Goal: Check status: Check status

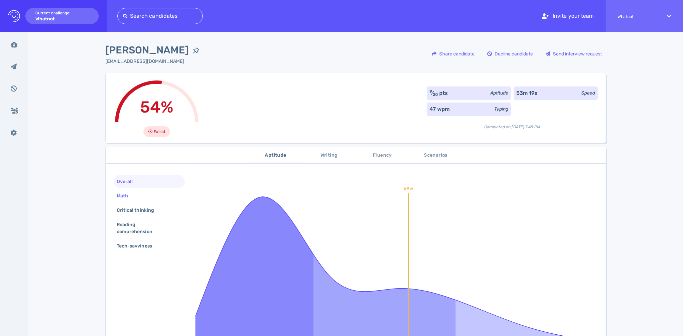
click at [142, 194] on div "Math" at bounding box center [149, 195] width 71 height 13
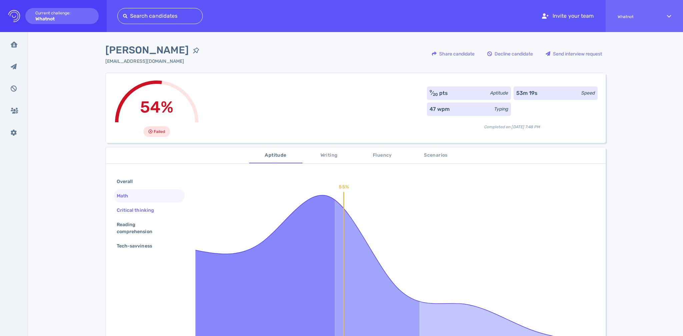
click at [140, 208] on div "Critical thinking" at bounding box center [138, 210] width 47 height 10
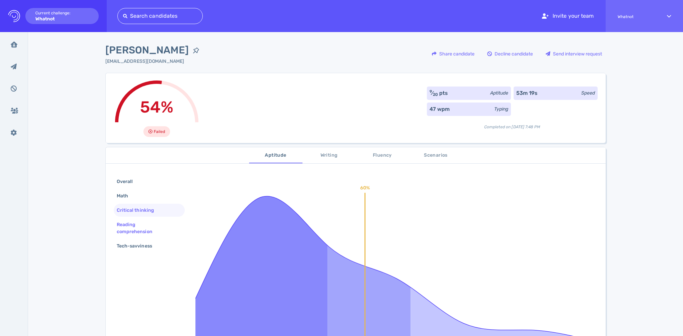
click at [141, 222] on div "Reading comprehension" at bounding box center [146, 227] width 62 height 17
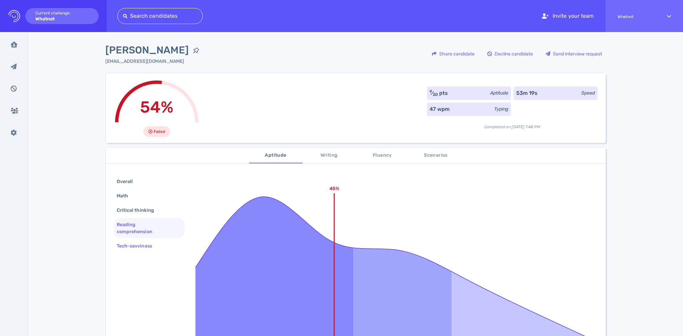
click at [141, 244] on div "Tech-savviness" at bounding box center [137, 246] width 45 height 10
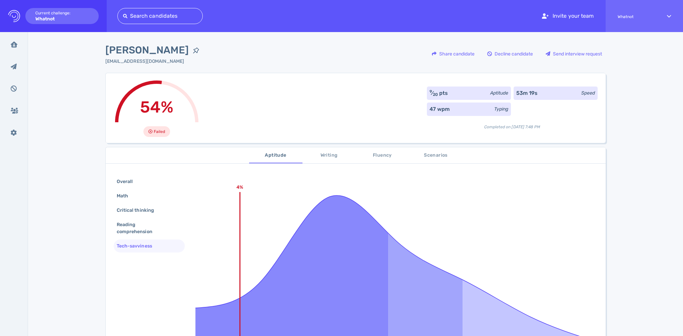
scroll to position [73, 0]
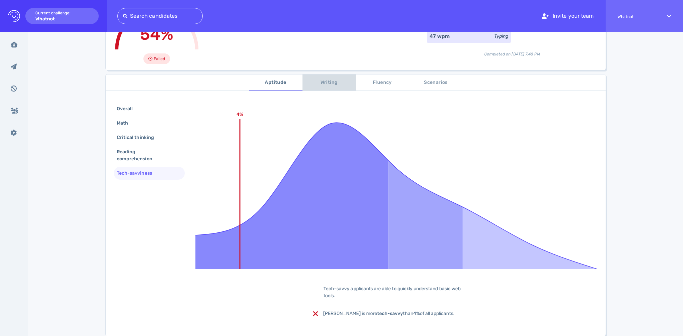
click at [326, 81] on span "Writing" at bounding box center [329, 82] width 45 height 8
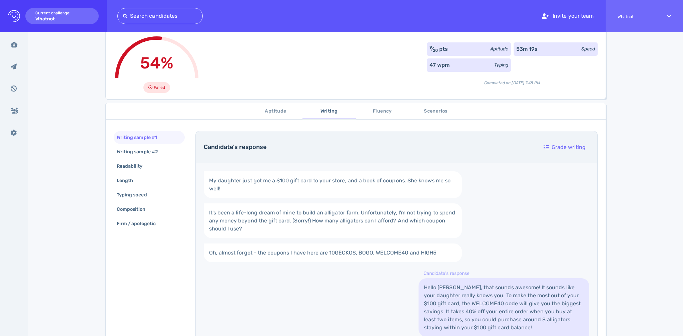
scroll to position [10, 0]
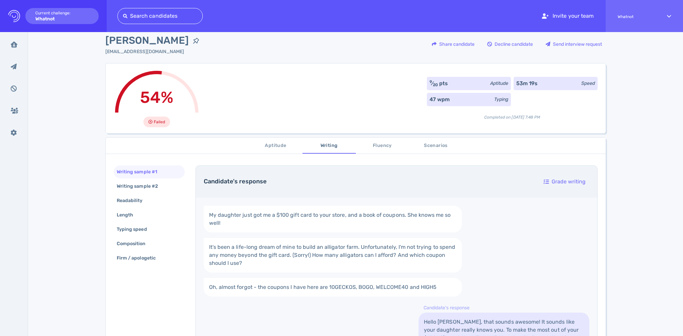
click at [379, 145] on span "Fluency" at bounding box center [382, 145] width 45 height 8
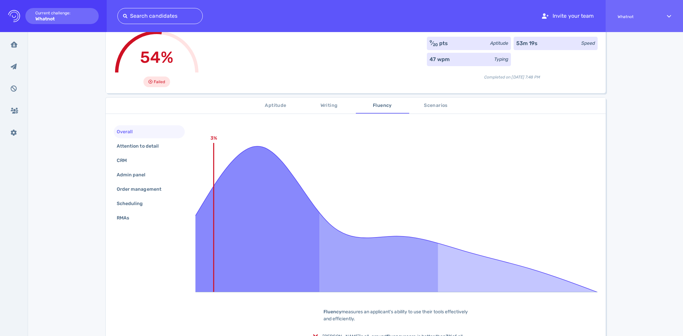
scroll to position [111, 0]
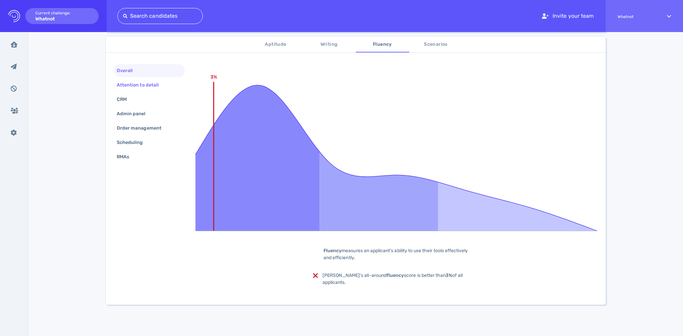
click at [143, 86] on div "Attention to detail" at bounding box center [140, 85] width 51 height 10
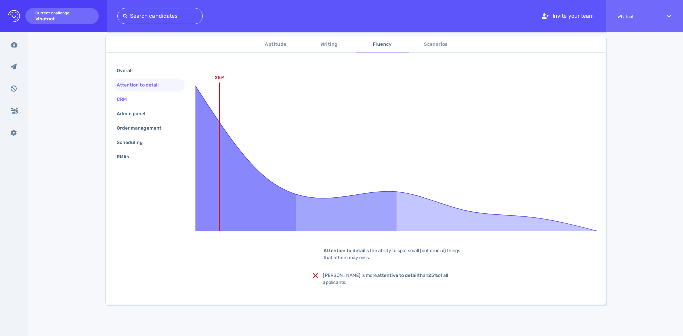
click at [137, 95] on div "CRM" at bounding box center [149, 99] width 71 height 13
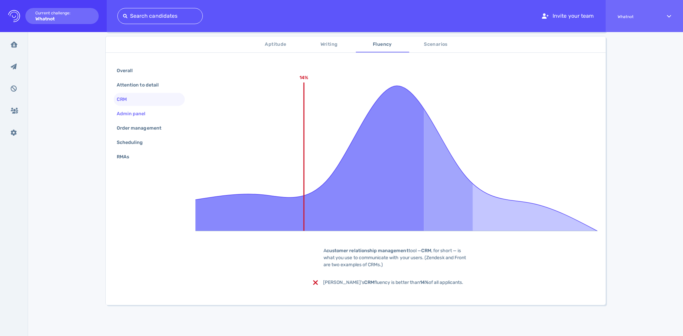
click at [132, 113] on div "Admin panel" at bounding box center [134, 114] width 38 height 10
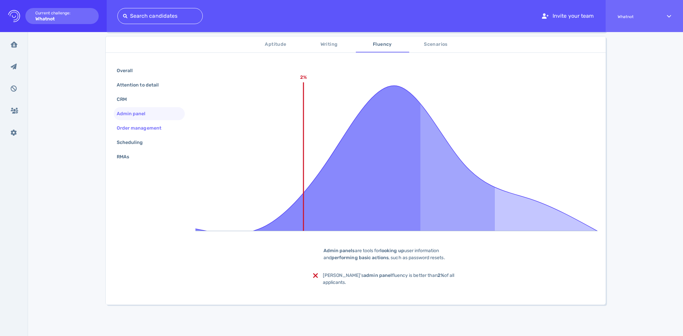
click at [134, 124] on div "Order management" at bounding box center [142, 128] width 54 height 10
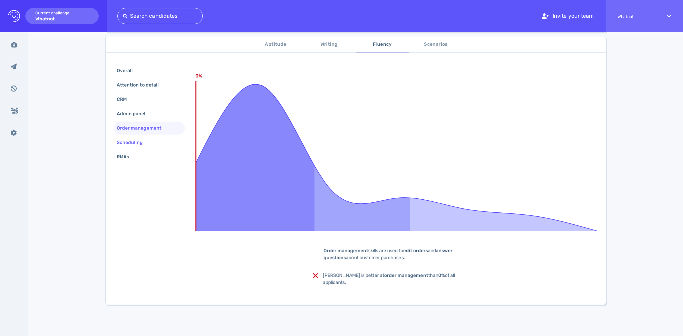
click at [134, 143] on div "Scheduling" at bounding box center [133, 142] width 36 height 10
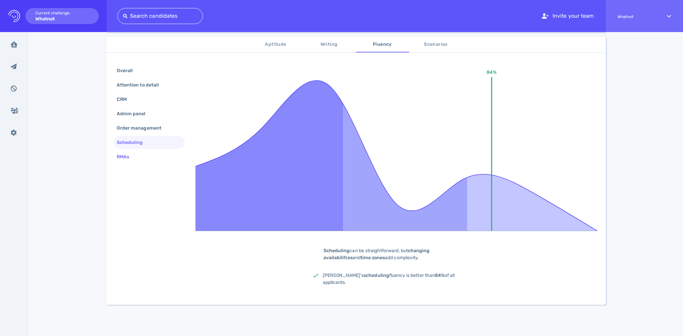
click at [129, 156] on div "RMAs" at bounding box center [126, 157] width 22 height 10
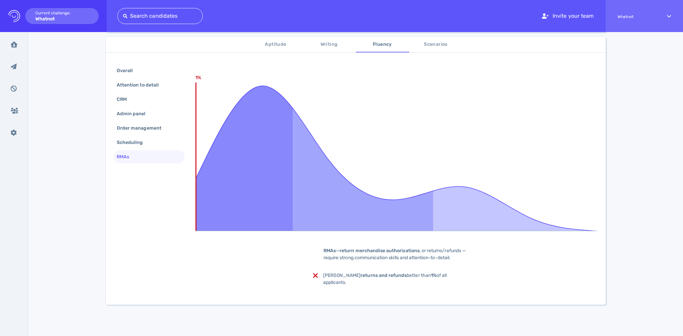
click at [419, 46] on span "Scenarios" at bounding box center [435, 44] width 45 height 8
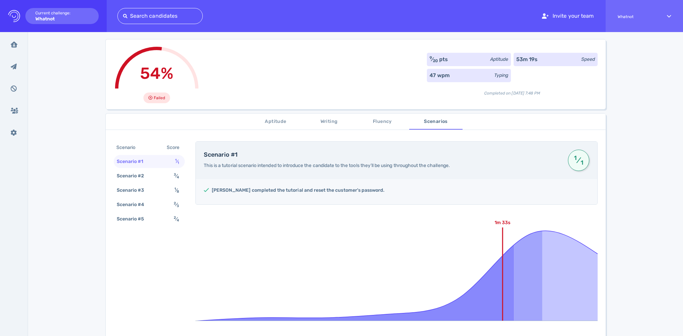
scroll to position [29, 0]
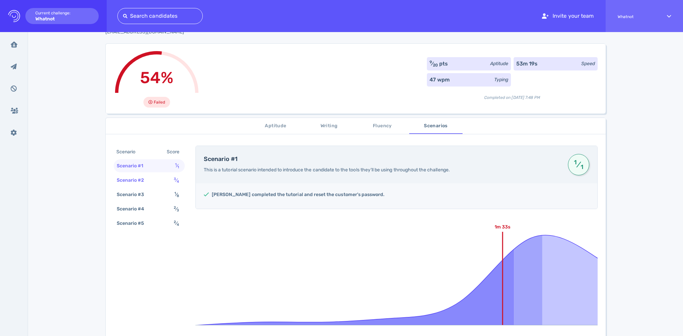
click at [165, 181] on div "Scenario #2 3 ⁄ 4" at bounding box center [149, 179] width 71 height 13
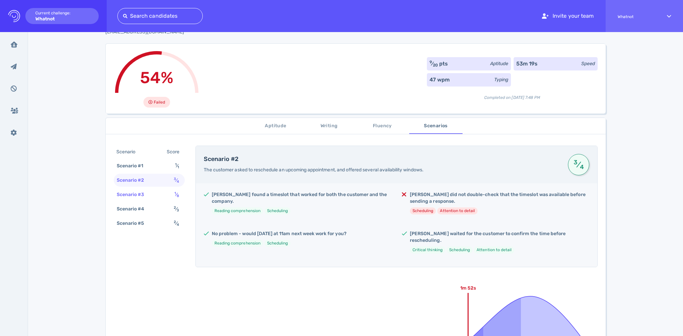
click at [157, 190] on div "Scenario #3 1 ⁄ 8" at bounding box center [149, 194] width 71 height 13
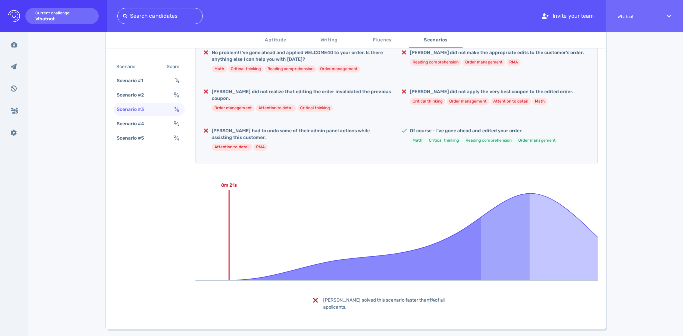
scroll to position [206, 0]
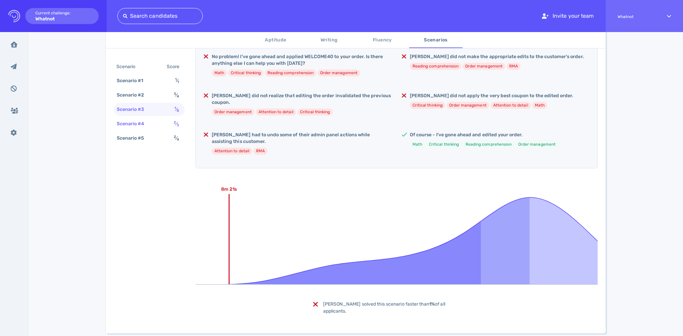
click at [138, 126] on div "Scenario #4" at bounding box center [133, 124] width 37 height 10
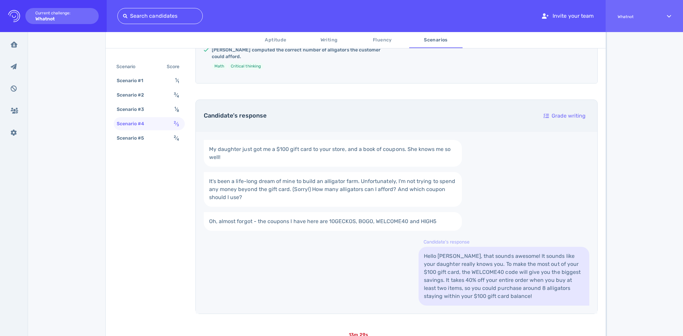
scroll to position [336, 0]
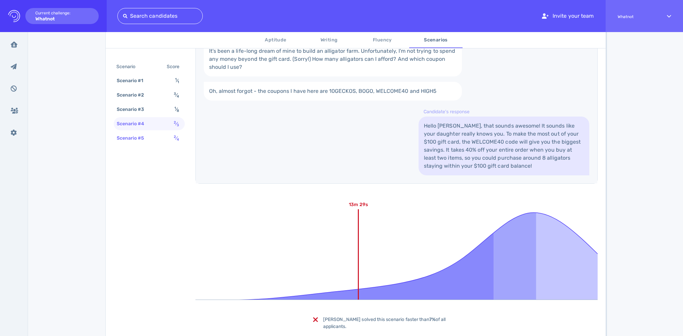
click at [126, 134] on div "Scenario #5" at bounding box center [133, 138] width 37 height 10
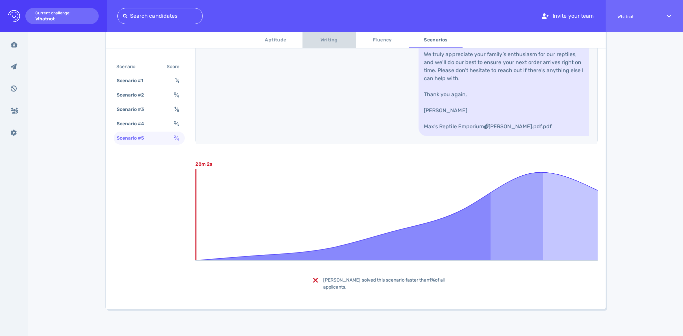
click at [339, 38] on span "Writing" at bounding box center [329, 40] width 45 height 8
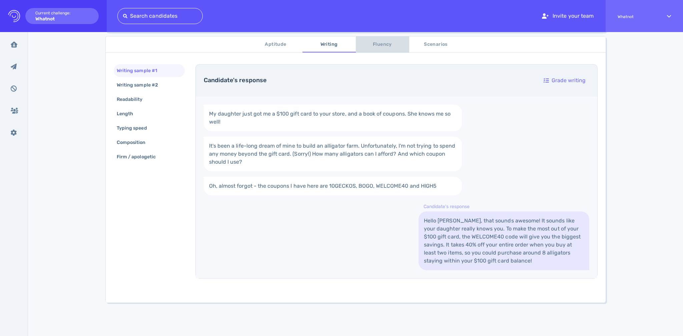
click at [378, 43] on span "Fluency" at bounding box center [382, 44] width 45 height 8
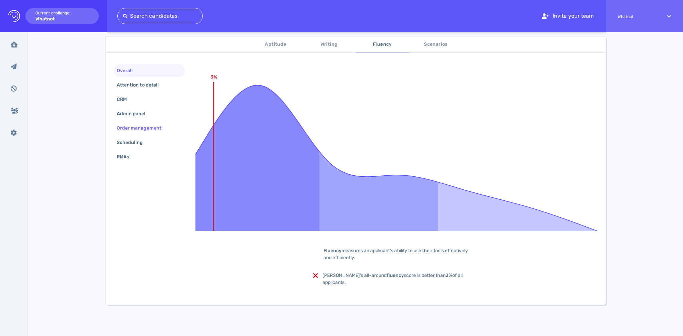
click at [138, 129] on div "Order management" at bounding box center [142, 128] width 54 height 10
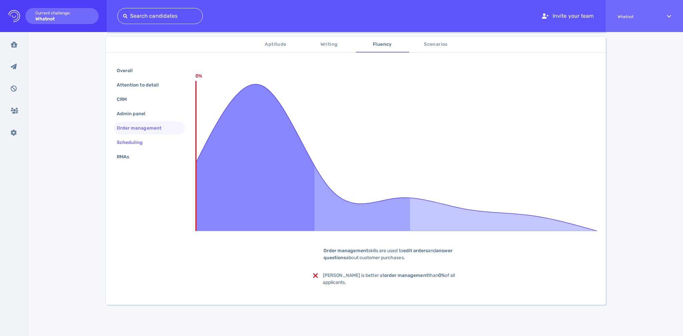
click at [129, 143] on div "Scheduling" at bounding box center [133, 142] width 36 height 10
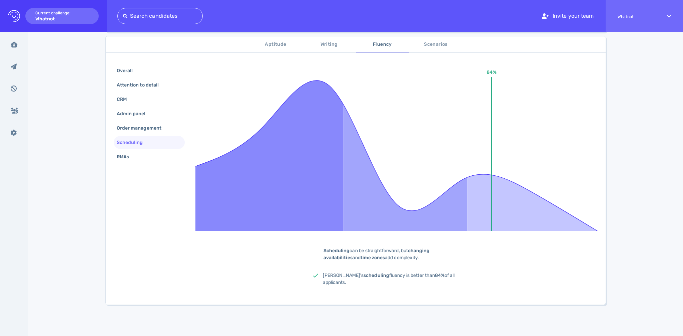
scroll to position [107, 0]
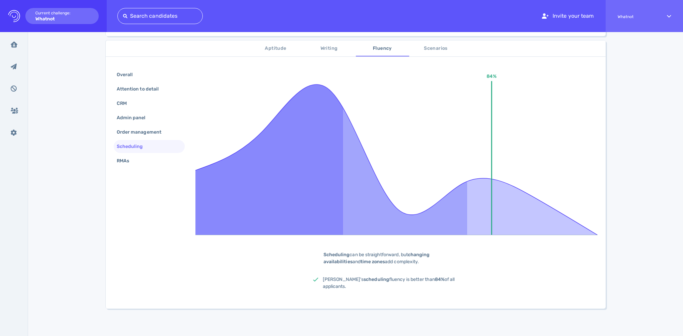
click at [272, 48] on span "Aptitude" at bounding box center [275, 48] width 45 height 8
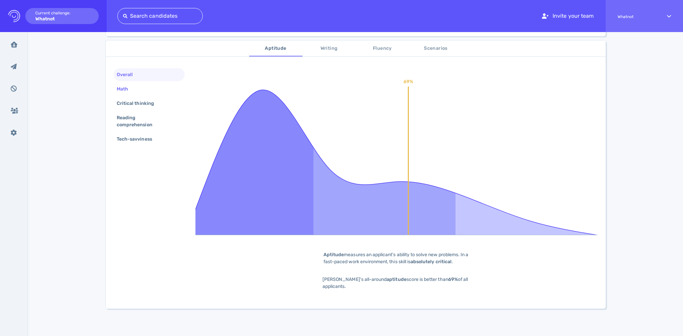
click at [131, 84] on div "Math" at bounding box center [125, 89] width 21 height 10
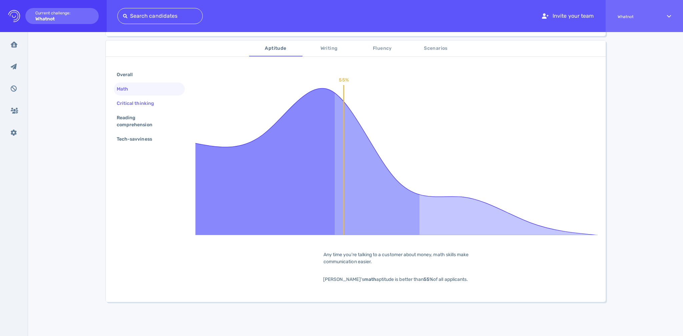
click at [135, 98] on div "Critical thinking" at bounding box center [138, 103] width 47 height 10
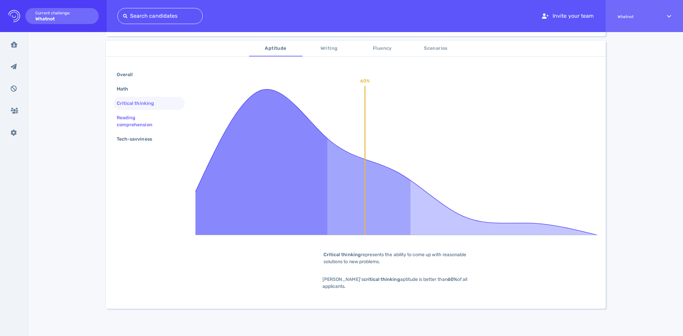
click at [136, 115] on div "Reading comprehension" at bounding box center [146, 121] width 62 height 17
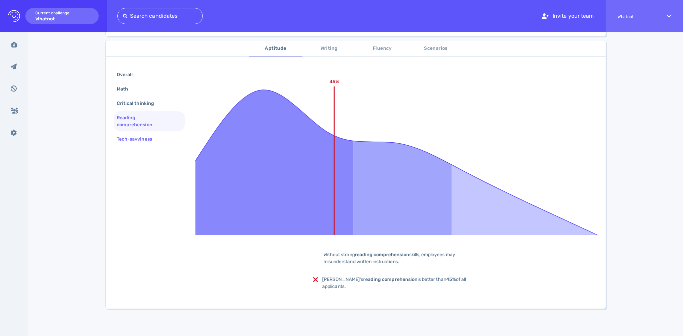
click at [136, 133] on div "Tech-savviness" at bounding box center [149, 138] width 71 height 13
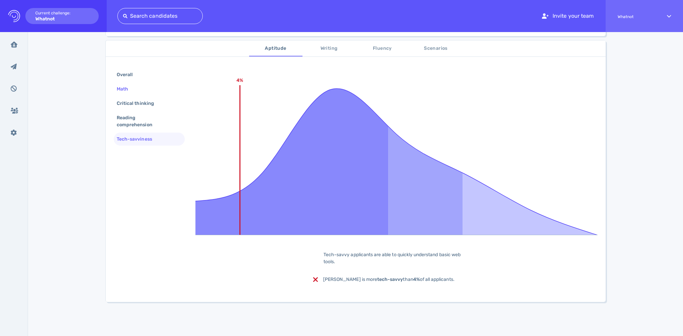
click at [128, 84] on div "Math" at bounding box center [125, 89] width 21 height 10
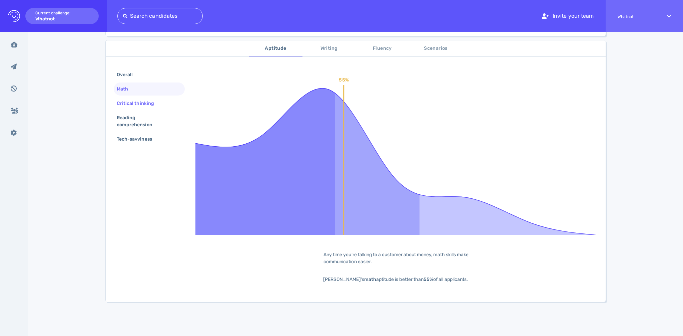
click at [136, 100] on div "Critical thinking" at bounding box center [138, 103] width 47 height 10
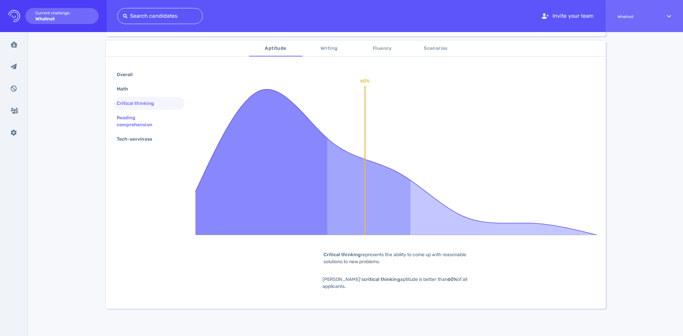
click at [130, 119] on div "Reading comprehension" at bounding box center [146, 121] width 62 height 17
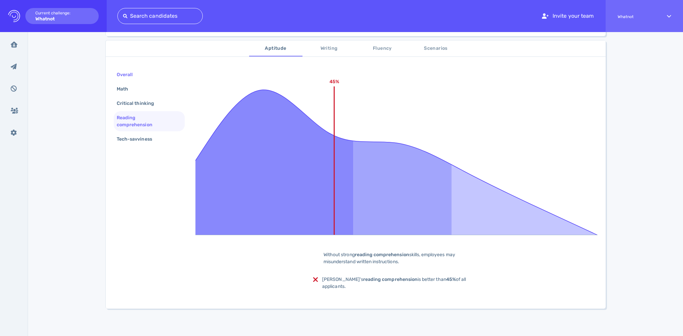
click at [122, 70] on div "Overall" at bounding box center [127, 75] width 25 height 10
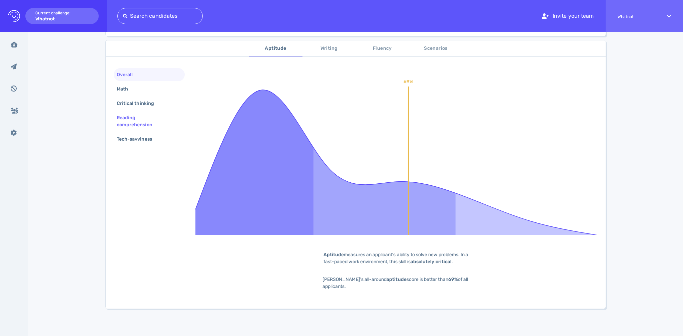
click at [128, 115] on div "Reading comprehension" at bounding box center [146, 121] width 62 height 17
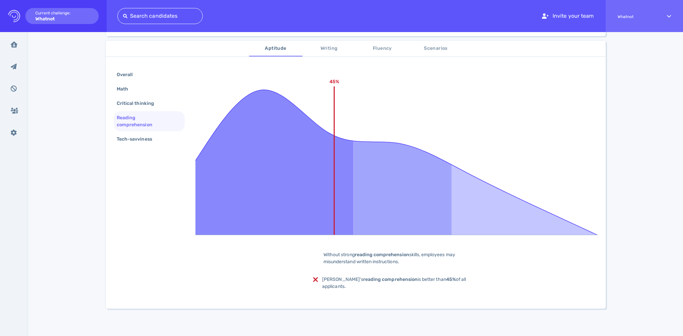
click at [329, 49] on span "Writing" at bounding box center [329, 48] width 45 height 8
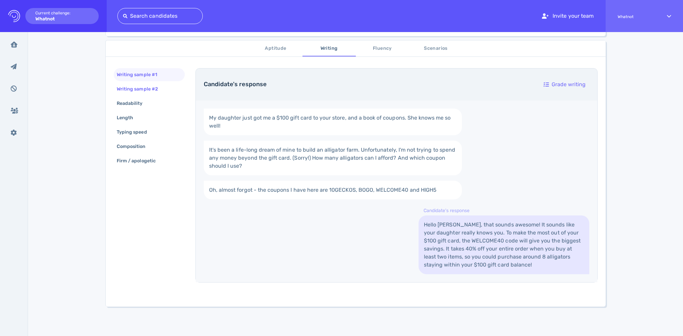
click at [154, 92] on div "Writing sample #2" at bounding box center [140, 89] width 51 height 10
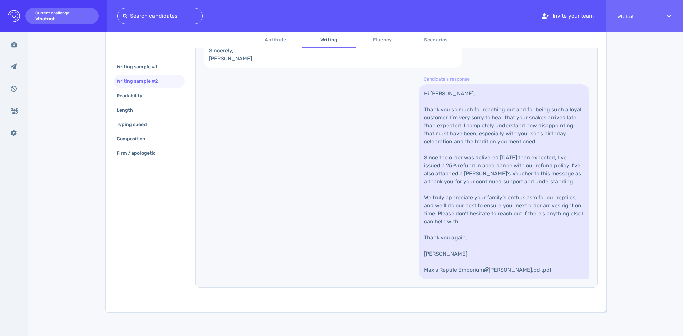
scroll to position [343, 0]
click at [146, 97] on div "Readability" at bounding box center [132, 96] width 35 height 10
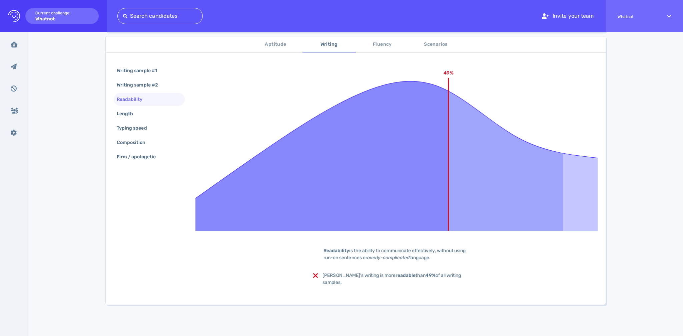
scroll to position [111, 0]
click at [132, 111] on div "Length" at bounding box center [128, 114] width 26 height 10
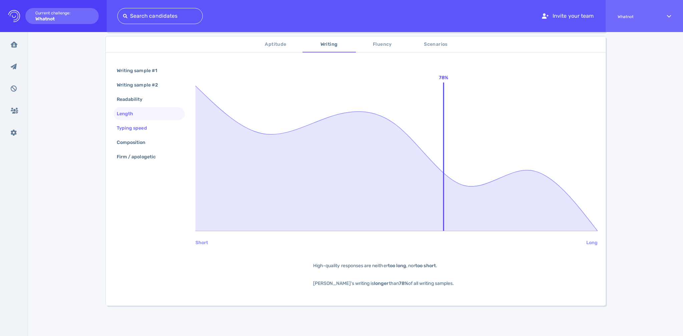
click at [132, 123] on div "Typing speed" at bounding box center [135, 128] width 40 height 10
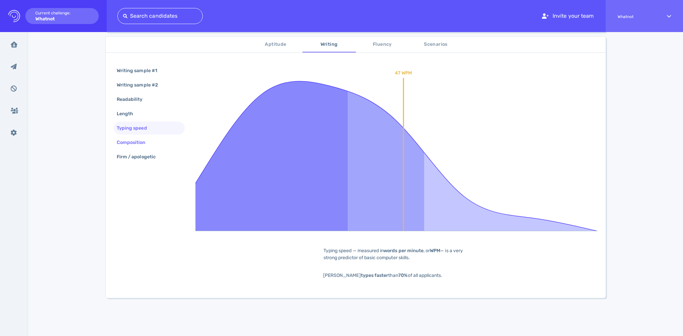
click at [135, 139] on div "Composition" at bounding box center [134, 142] width 38 height 10
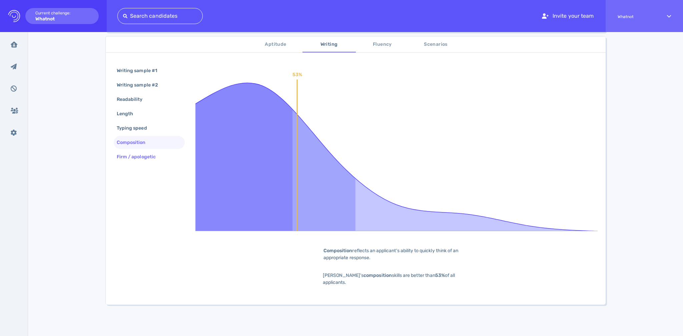
click at [136, 153] on div "Firm / apologetic" at bounding box center [139, 157] width 48 height 10
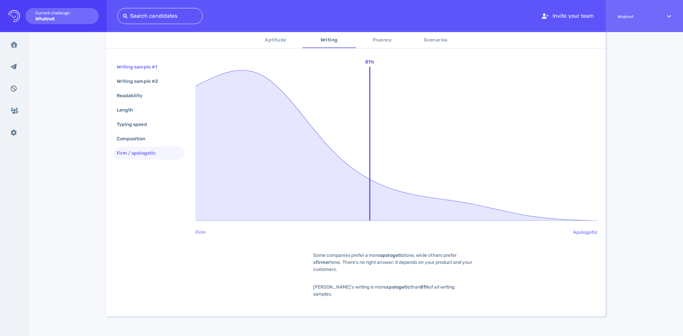
click at [139, 69] on div "Writing sample #1" at bounding box center [140, 67] width 50 height 10
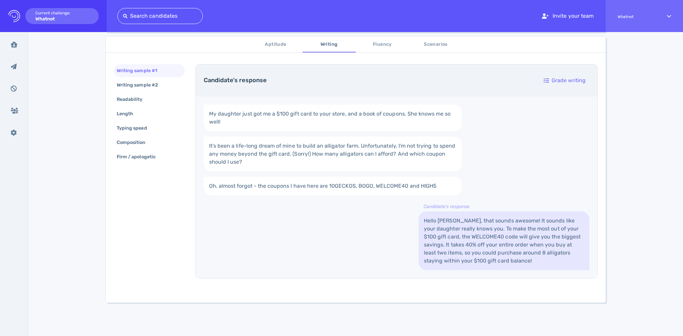
scroll to position [0, 0]
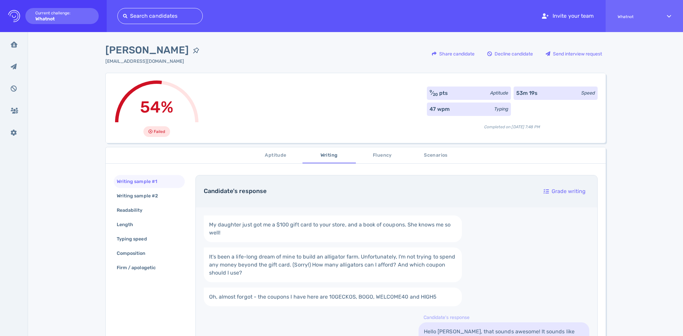
click at [435, 148] on button "Scenarios" at bounding box center [435, 155] width 53 height 16
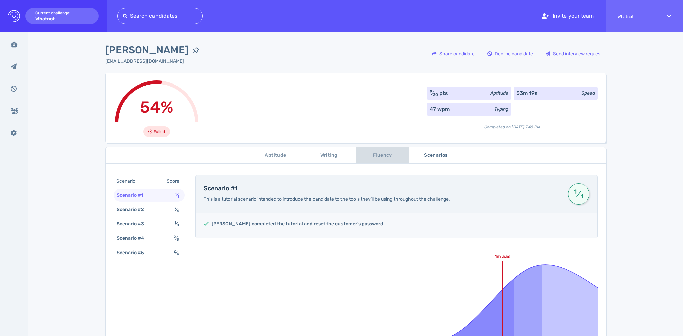
click at [383, 155] on span "Fluency" at bounding box center [382, 155] width 45 height 8
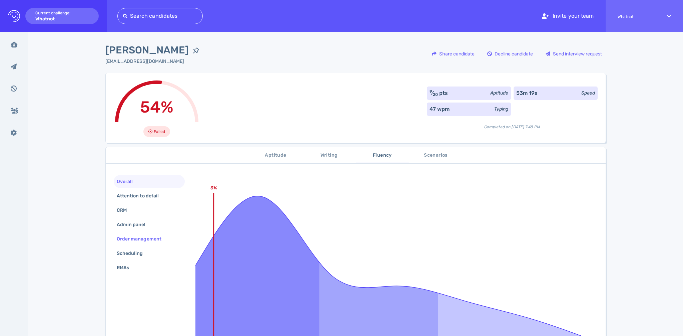
click at [129, 241] on div "Order management" at bounding box center [142, 239] width 54 height 10
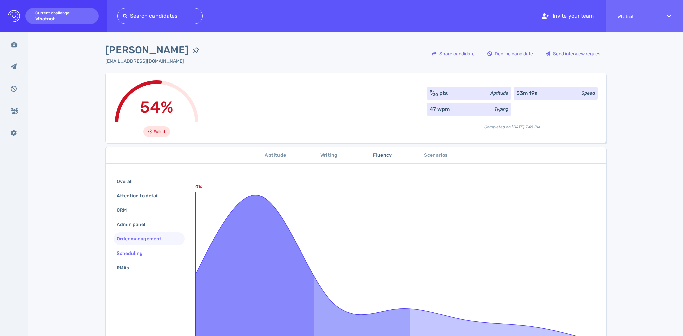
click at [129, 251] on div "Scheduling" at bounding box center [133, 253] width 36 height 10
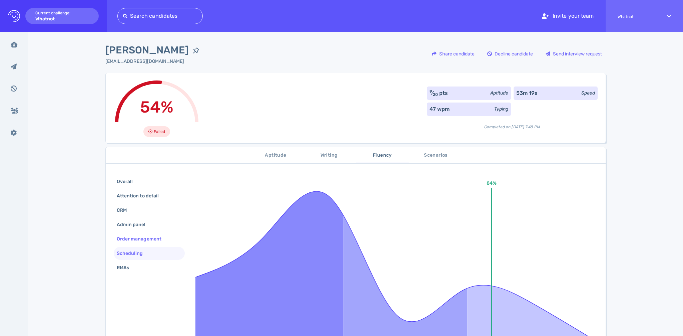
click at [149, 240] on div "Order management" at bounding box center [142, 239] width 54 height 10
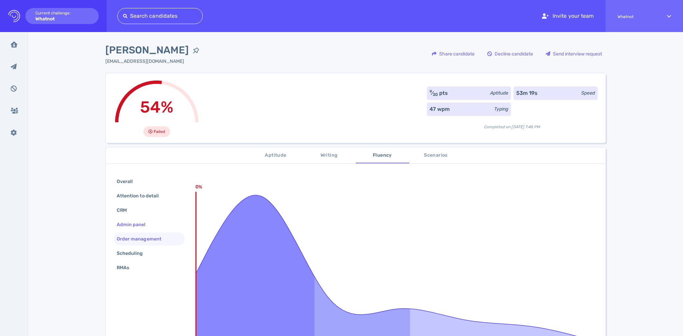
click at [134, 225] on div "Admin panel" at bounding box center [134, 224] width 38 height 10
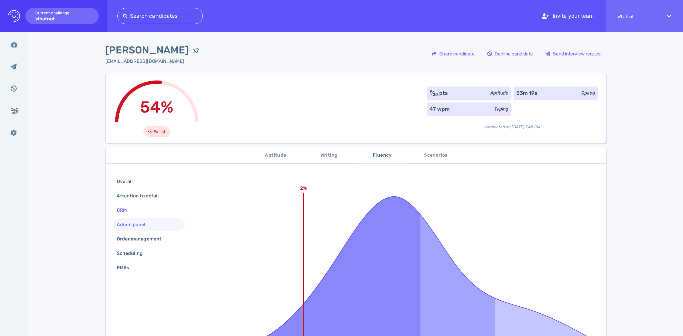
click at [135, 212] on div "CRM" at bounding box center [149, 209] width 71 height 13
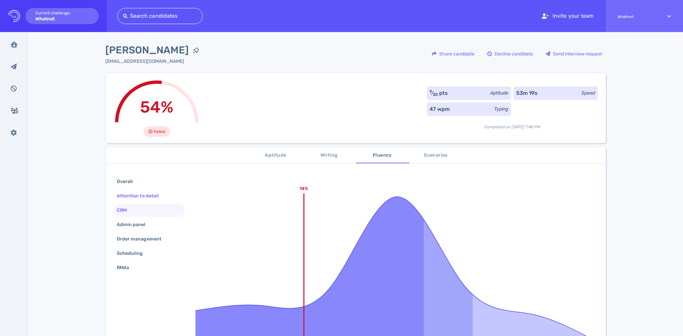
drag, startPoint x: 135, startPoint y: 202, endPoint x: 135, endPoint y: 198, distance: 4.0
click at [135, 201] on div "Attention to detail" at bounding box center [149, 195] width 71 height 13
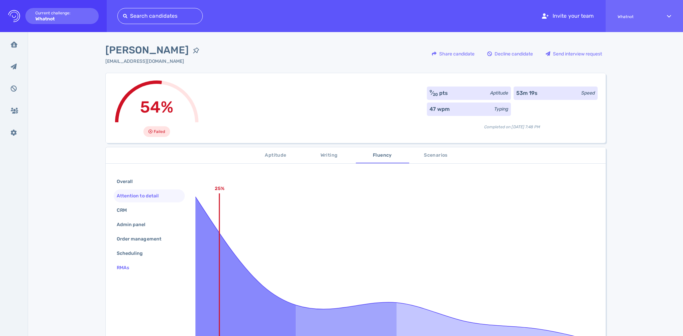
click at [128, 265] on div "RMAs" at bounding box center [126, 267] width 22 height 10
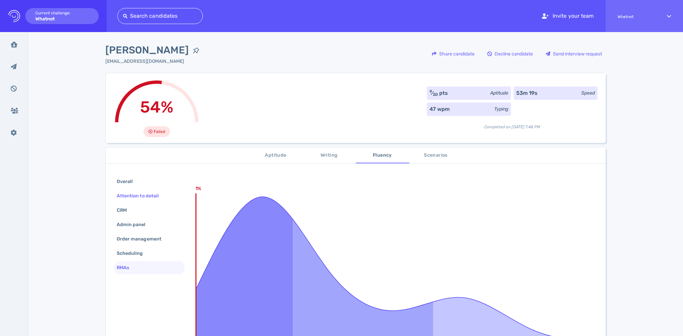
click at [128, 193] on div "Attention to detail" at bounding box center [140, 196] width 51 height 10
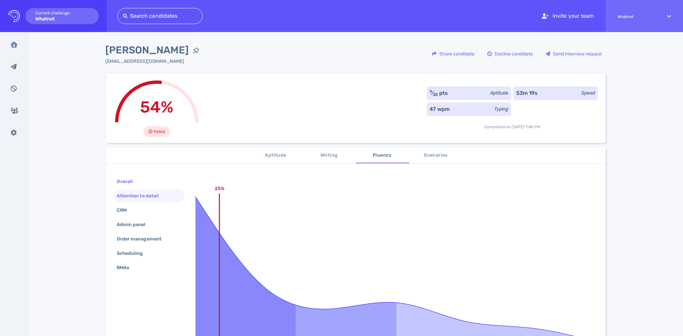
click at [126, 181] on div "Overall" at bounding box center [127, 181] width 25 height 10
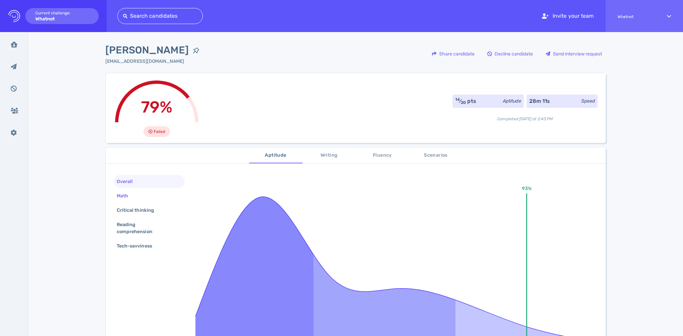
click at [135, 192] on div "Math" at bounding box center [149, 195] width 71 height 13
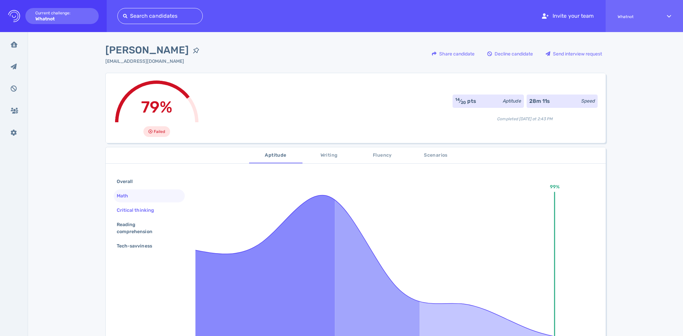
click at [133, 203] on div "Critical thinking" at bounding box center [149, 209] width 71 height 13
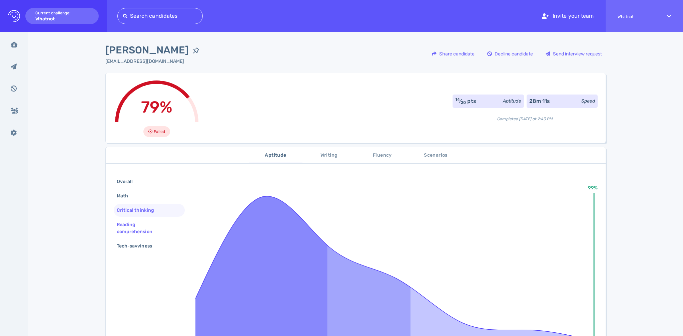
click at [133, 221] on div "Reading comprehension" at bounding box center [146, 227] width 62 height 17
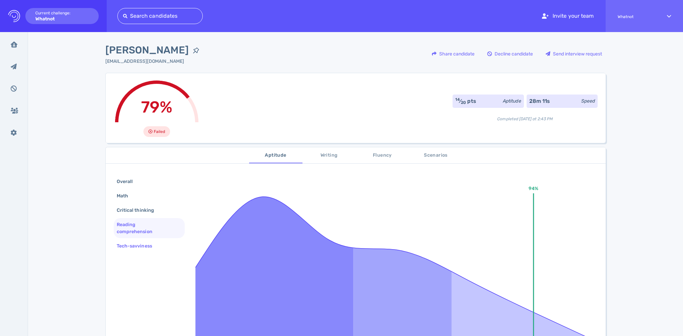
click at [133, 241] on div "Tech-savviness" at bounding box center [137, 246] width 45 height 10
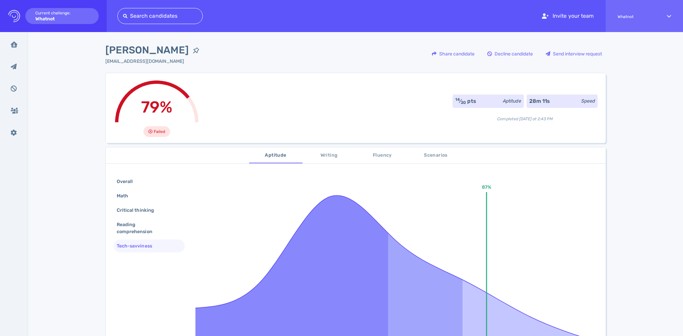
click at [349, 157] on span "Writing" at bounding box center [329, 155] width 45 height 8
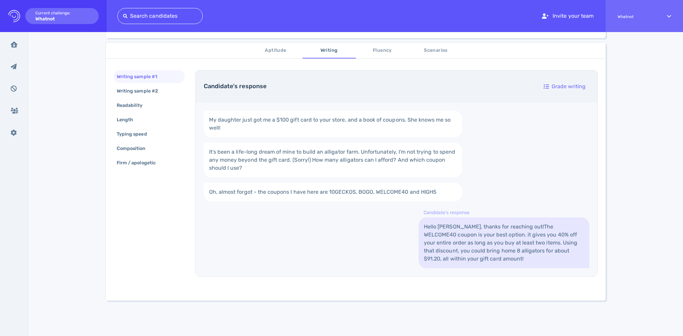
scroll to position [109, 0]
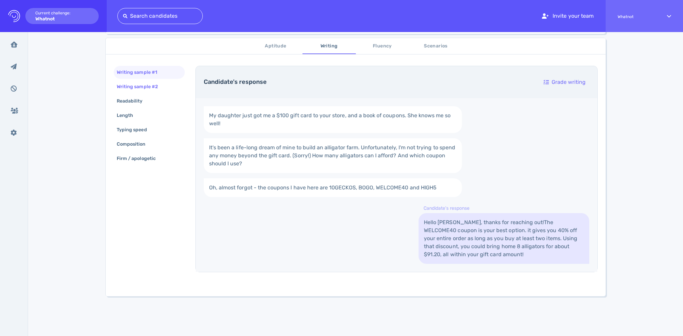
click at [140, 86] on div "Writing sample #2" at bounding box center [140, 87] width 51 height 10
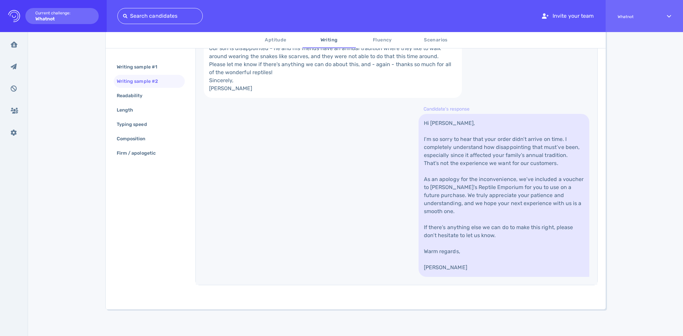
scroll to position [93, 0]
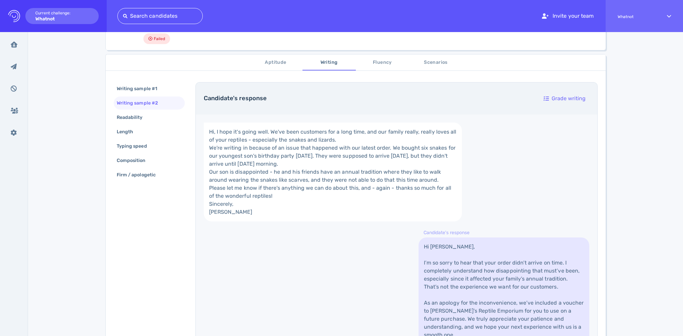
click at [446, 58] on span "Scenarios" at bounding box center [435, 62] width 45 height 8
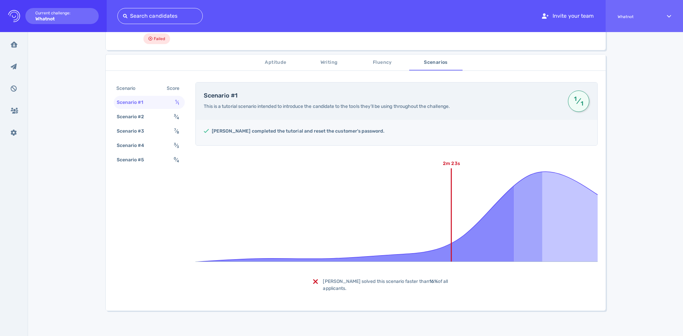
scroll to position [0, 0]
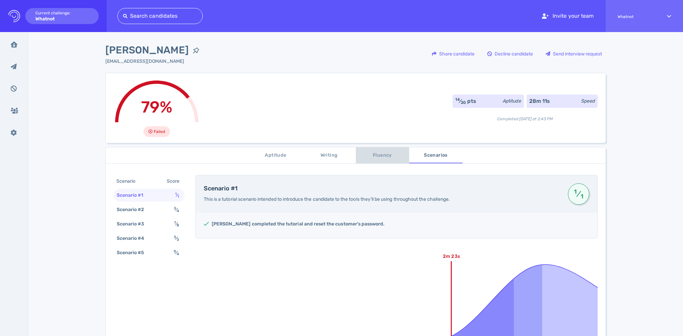
click at [384, 154] on span "Fluency" at bounding box center [382, 155] width 45 height 8
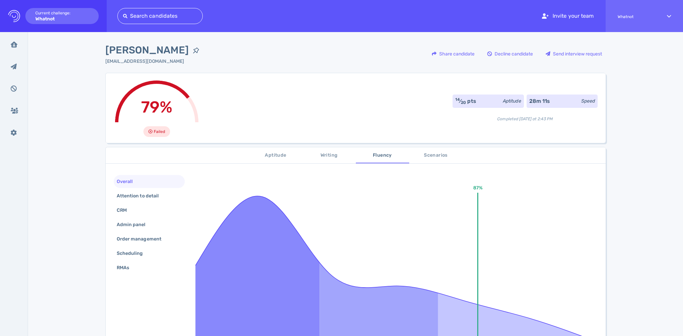
click at [443, 156] on span "Scenarios" at bounding box center [435, 155] width 45 height 8
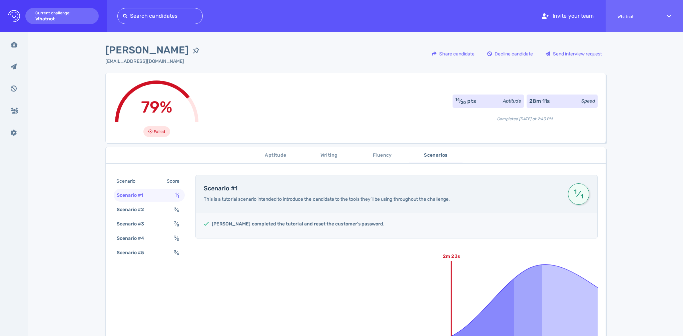
scroll to position [111, 0]
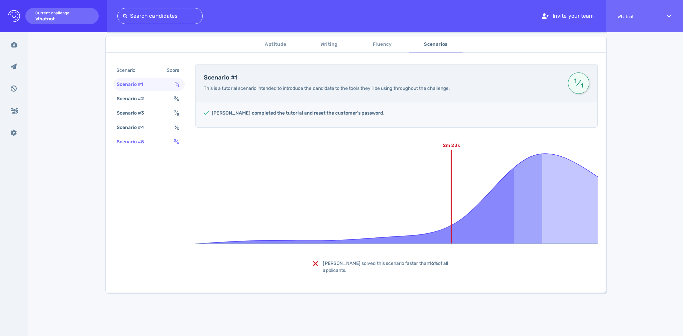
click at [141, 141] on div "Scenario #5" at bounding box center [133, 142] width 37 height 10
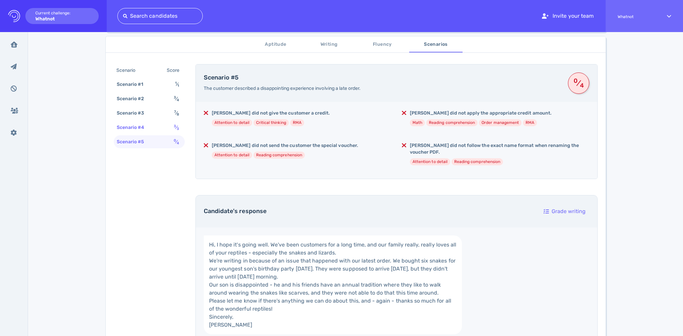
click at [142, 130] on div "Scenario #4" at bounding box center [133, 127] width 37 height 10
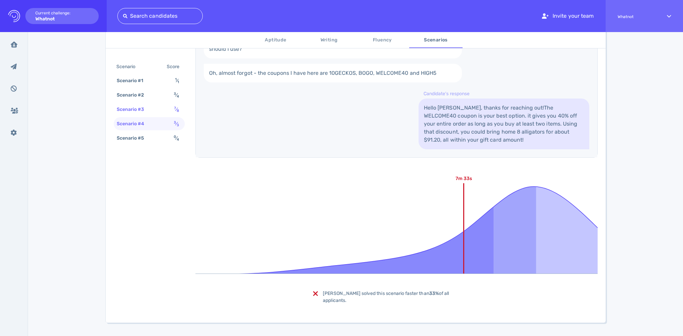
click at [155, 105] on div "Scenario #3 7 ⁄ 8" at bounding box center [149, 109] width 71 height 13
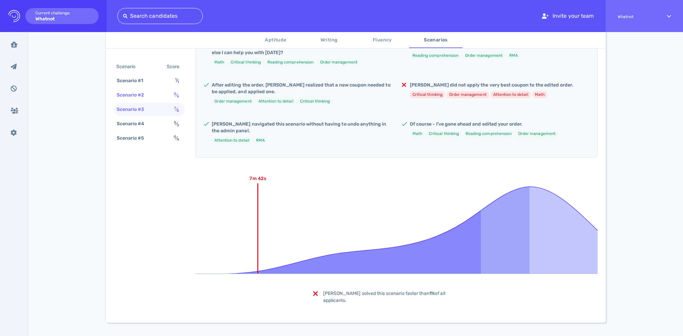
click at [156, 98] on div "Scenario #2 3 ⁄ 4" at bounding box center [149, 94] width 71 height 13
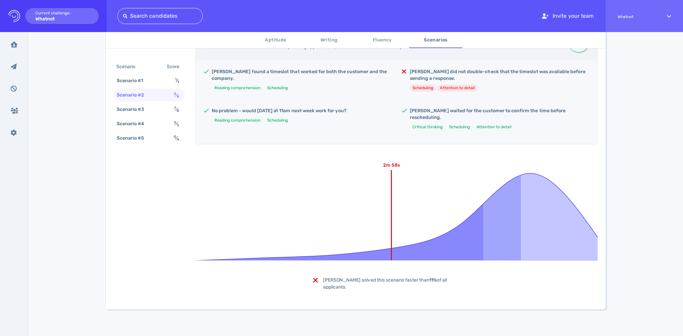
scroll to position [139, 0]
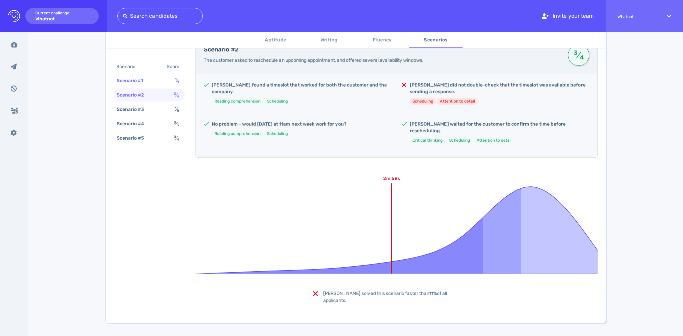
click at [163, 82] on div "Scenario #1 1 ⁄ 1" at bounding box center [149, 80] width 71 height 13
